Goal: Communication & Community: Answer question/provide support

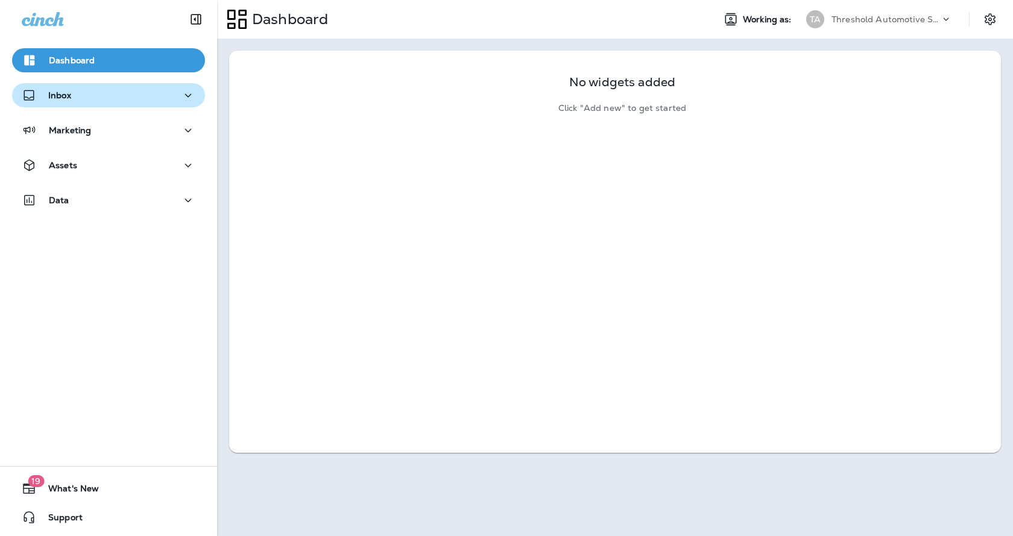
click at [165, 98] on div "Inbox" at bounding box center [109, 95] width 174 height 15
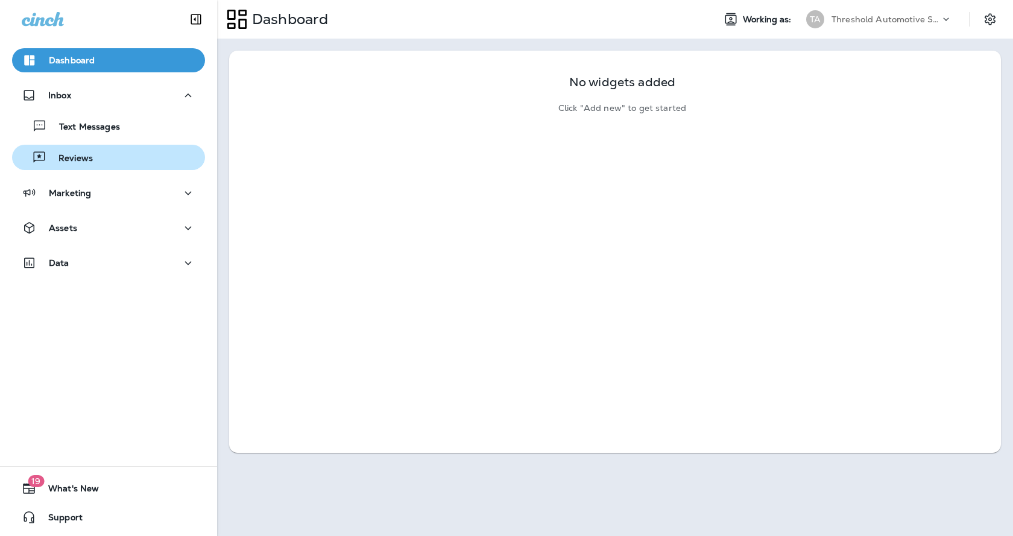
drag, startPoint x: 106, startPoint y: 158, endPoint x: 177, endPoint y: 148, distance: 71.9
click at [106, 159] on div "Reviews" at bounding box center [108, 157] width 183 height 18
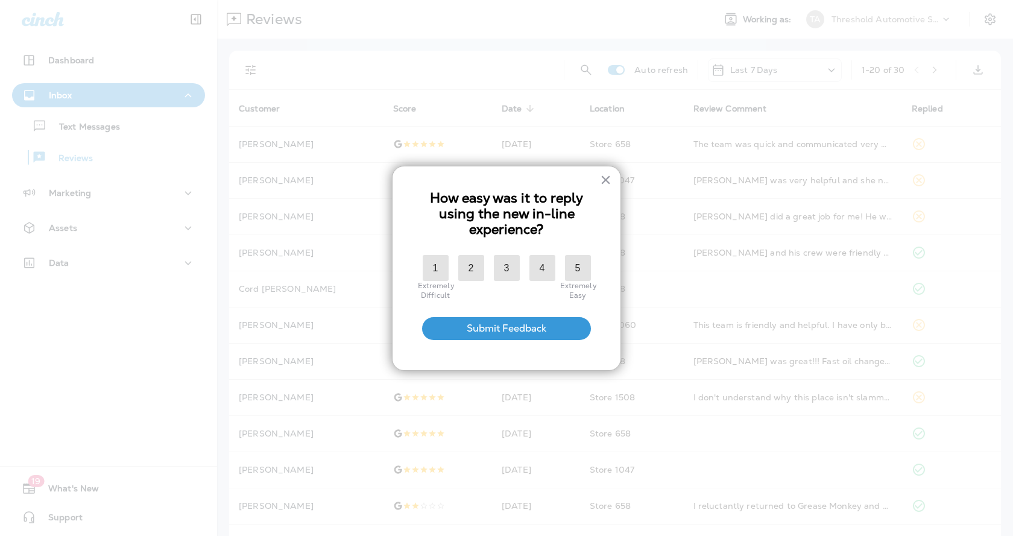
click at [252, 72] on div at bounding box center [506, 268] width 1013 height 536
click at [609, 183] on button "×" at bounding box center [605, 179] width 11 height 19
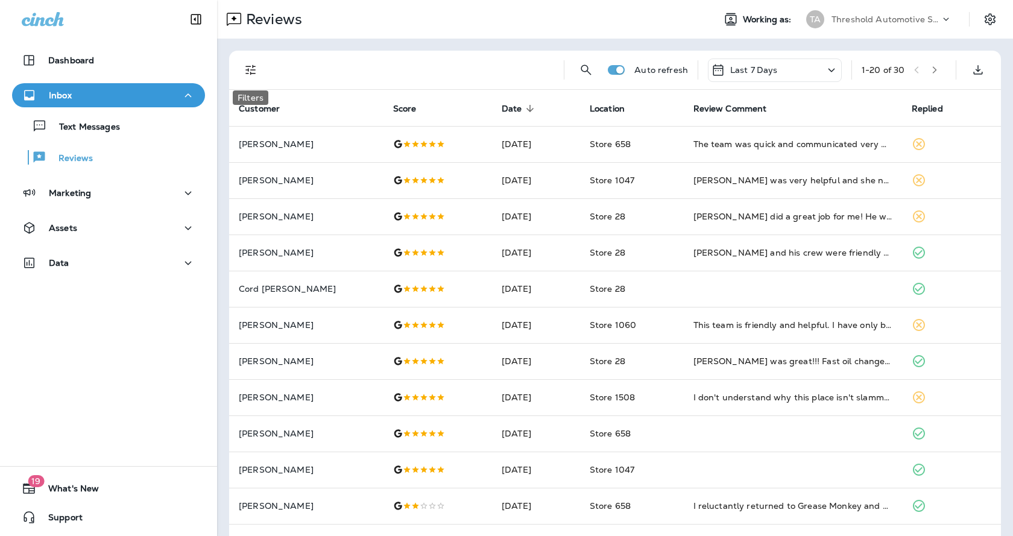
click at [242, 69] on button "Filters" at bounding box center [251, 70] width 24 height 24
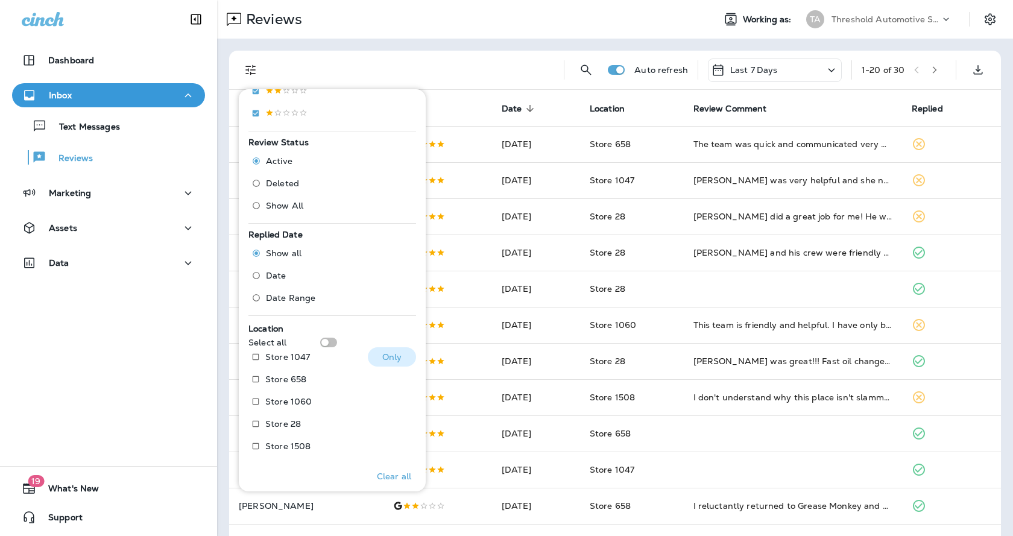
scroll to position [356, 0]
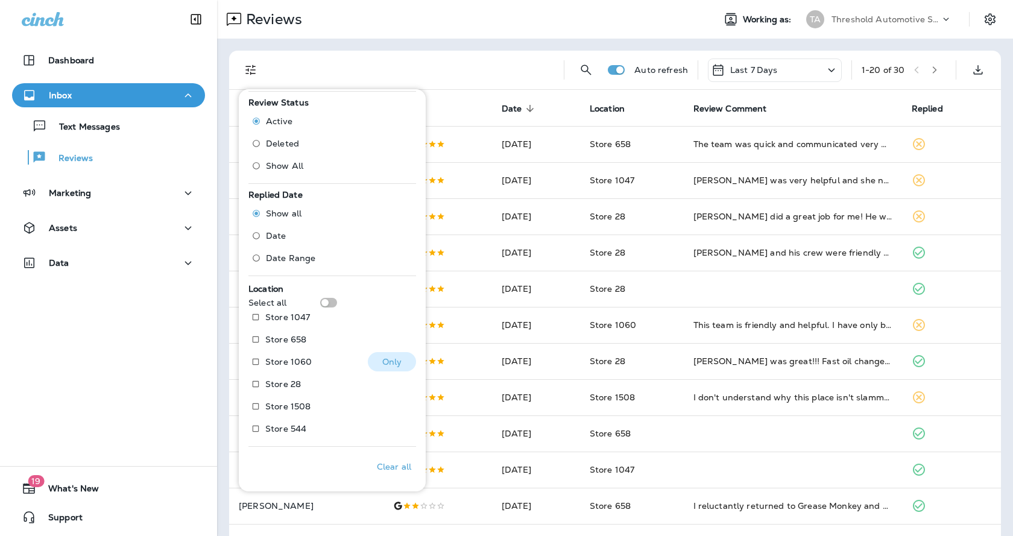
click at [382, 361] on p "Only" at bounding box center [392, 362] width 20 height 10
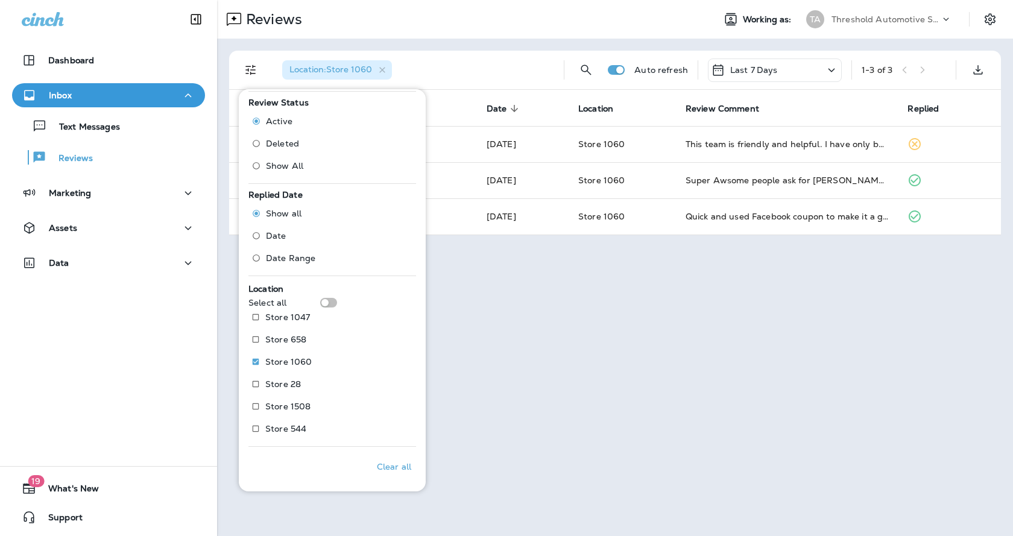
click at [678, 342] on div "Reviews Working as: TA Threshold Automotive Service dba Grease Monkey Location …" at bounding box center [615, 268] width 796 height 536
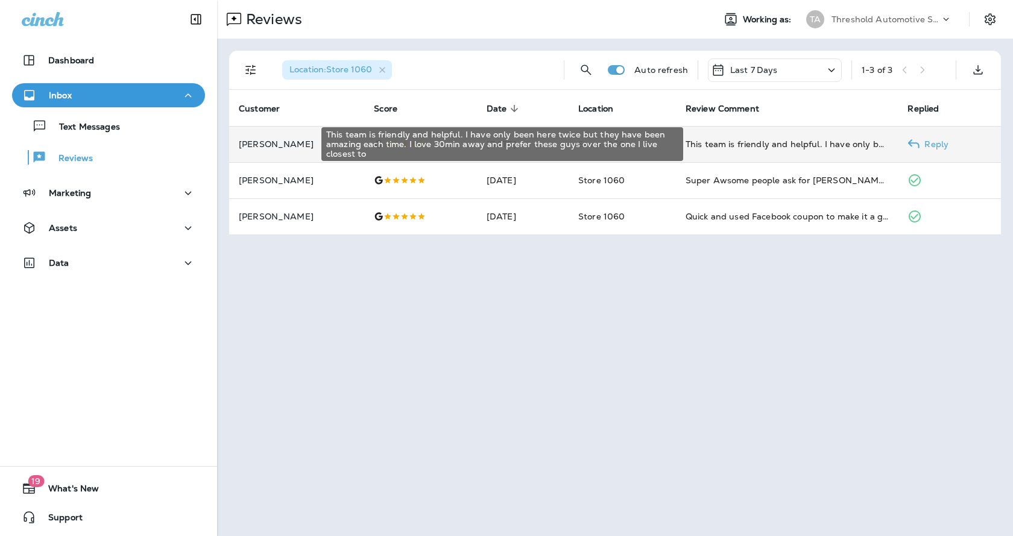
click at [757, 139] on div "This team is friendly and helpful. I have only been here twice but they have be…" at bounding box center [787, 144] width 203 height 12
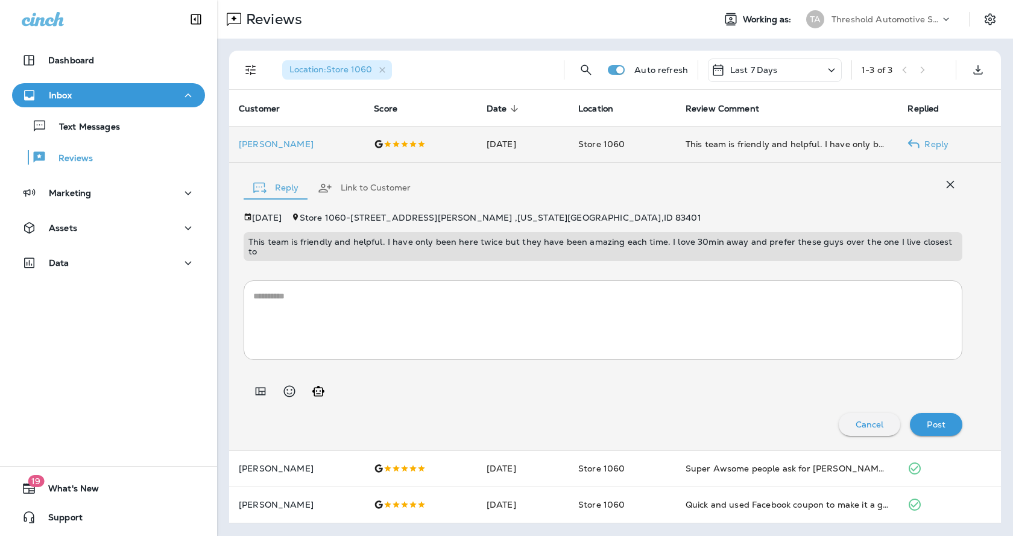
click at [925, 144] on p "Reply" at bounding box center [934, 144] width 29 height 10
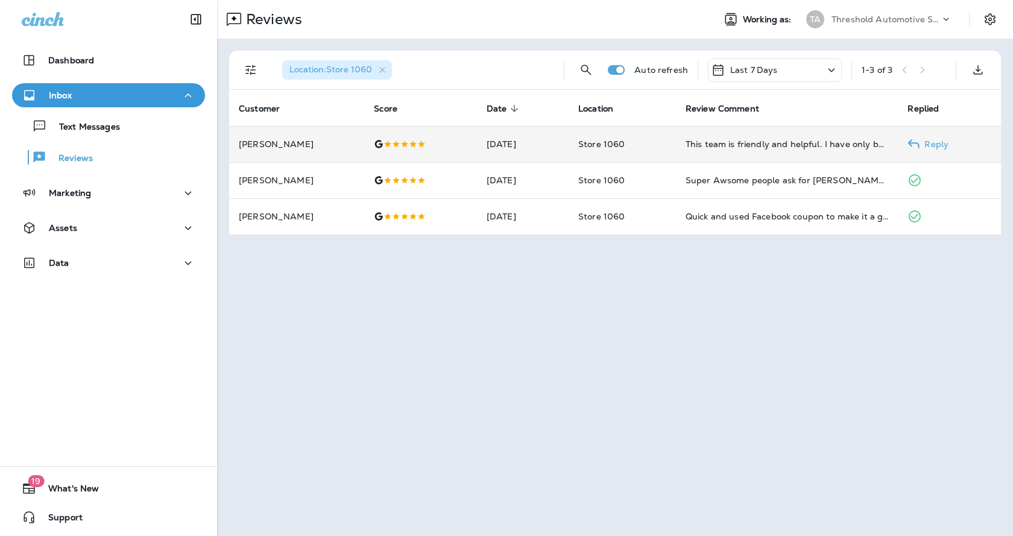
click at [937, 142] on p "Reply" at bounding box center [934, 144] width 29 height 10
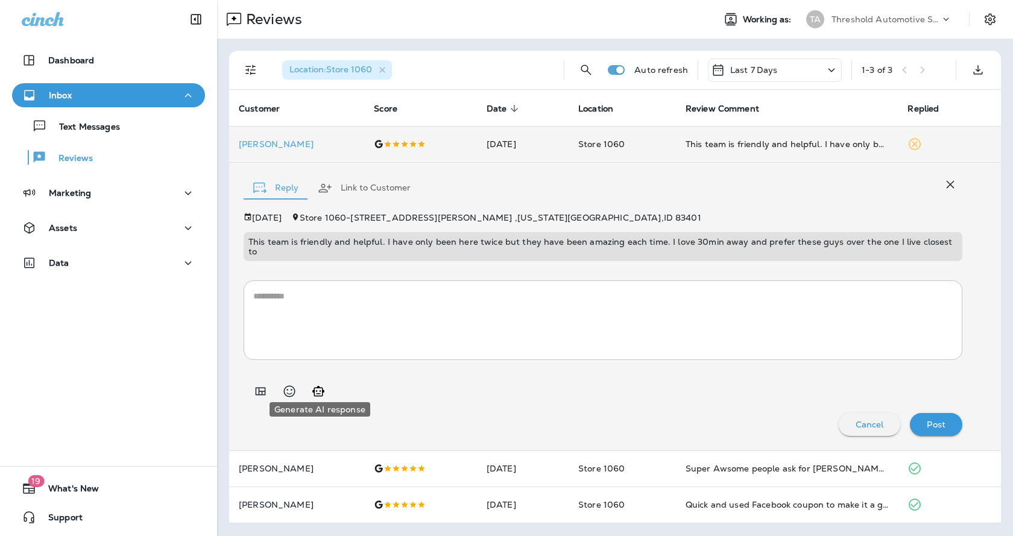
click at [327, 386] on button "Generate AI response" at bounding box center [318, 391] width 24 height 24
type textarea "**********"
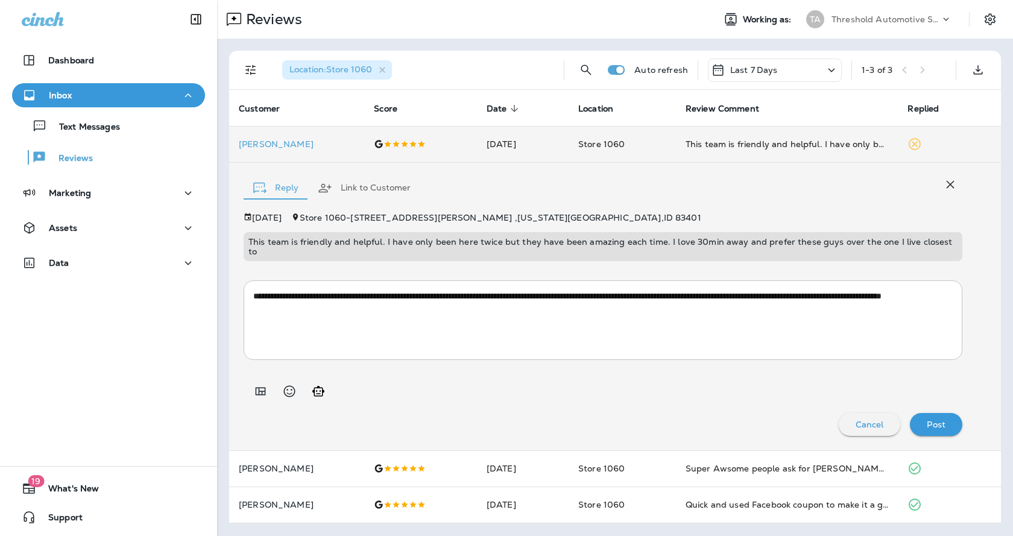
click at [938, 420] on p "Post" at bounding box center [936, 425] width 19 height 10
